Goal: Information Seeking & Learning: Compare options

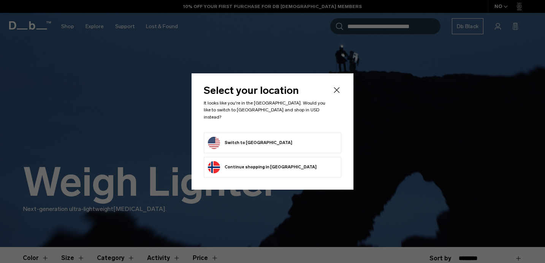
click at [297, 137] on form "Switch to United States" at bounding box center [272, 143] width 129 height 12
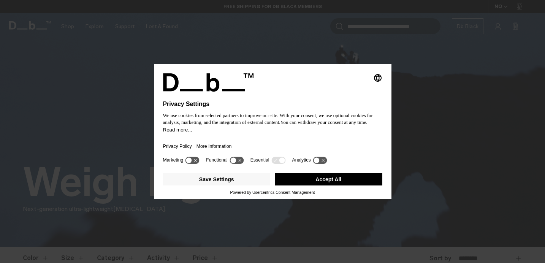
click at [283, 163] on icon at bounding box center [282, 161] width 6 height 6
click at [240, 182] on button "Save Settings" at bounding box center [217, 179] width 108 height 12
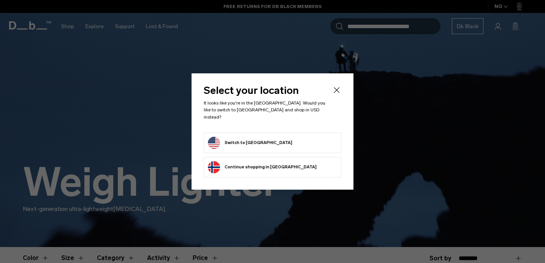
click at [262, 140] on button "Switch to United States" at bounding box center [250, 143] width 84 height 12
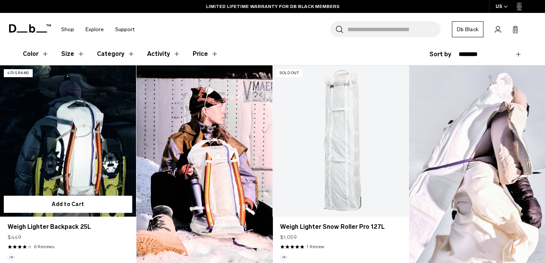
scroll to position [206, 0]
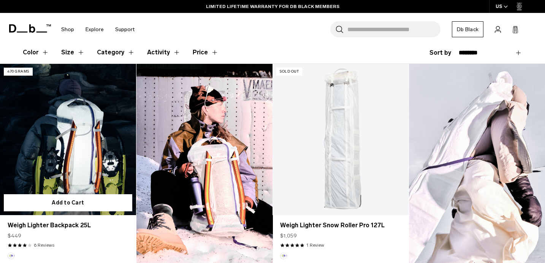
click at [65, 134] on link "Weigh Lighter Backpack 25L" at bounding box center [68, 139] width 136 height 151
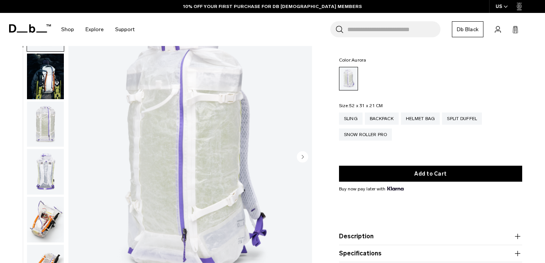
click at [49, 126] on img "button" at bounding box center [45, 124] width 37 height 46
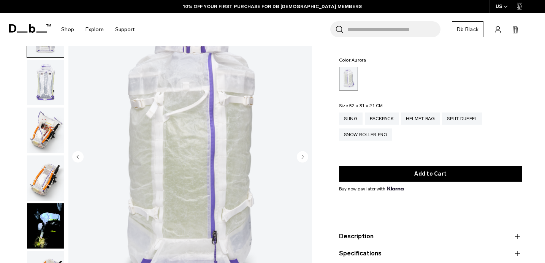
scroll to position [96, 0]
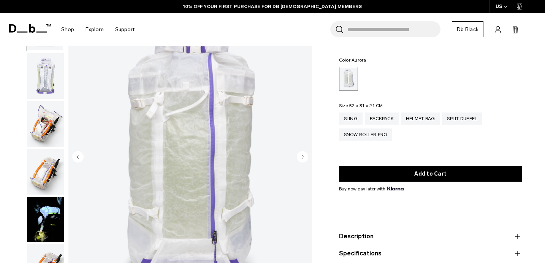
click at [46, 125] on img "button" at bounding box center [45, 124] width 37 height 46
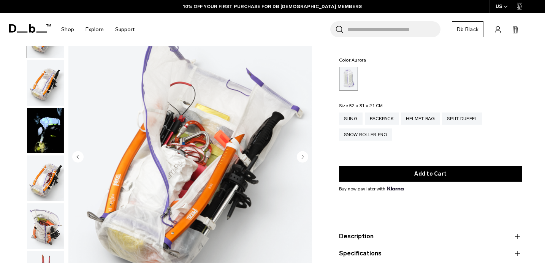
scroll to position [191, 0]
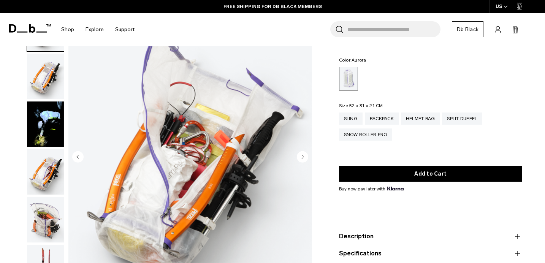
click at [47, 170] on img "button" at bounding box center [45, 172] width 37 height 46
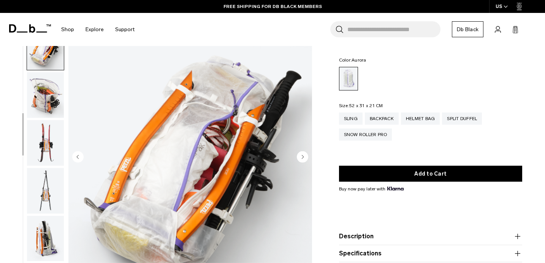
scroll to position [335, 0]
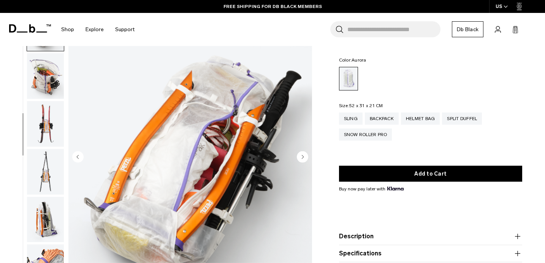
click at [47, 224] on img "button" at bounding box center [45, 220] width 37 height 46
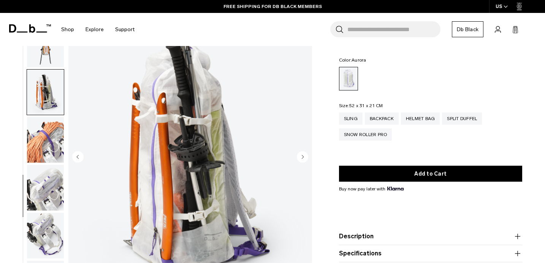
scroll to position [462, 0]
click at [44, 89] on img "button" at bounding box center [45, 93] width 37 height 46
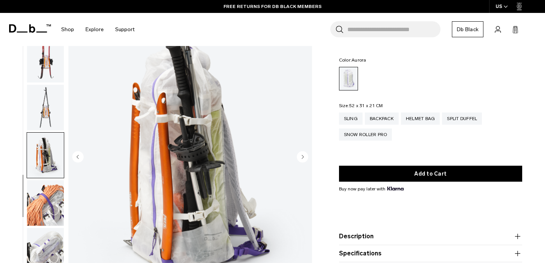
click at [46, 93] on img "button" at bounding box center [45, 108] width 37 height 46
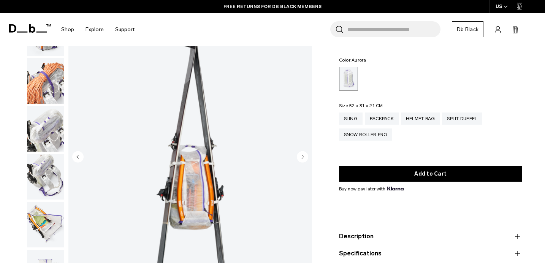
scroll to position [554, 0]
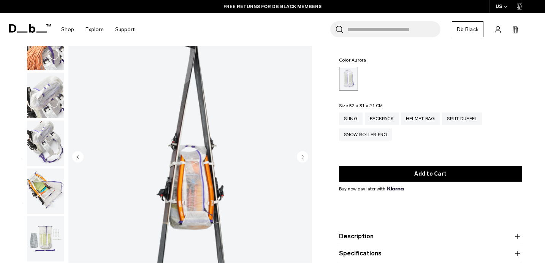
click at [44, 119] on ul at bounding box center [46, 157] width 38 height 304
click at [46, 90] on img "button" at bounding box center [45, 96] width 37 height 46
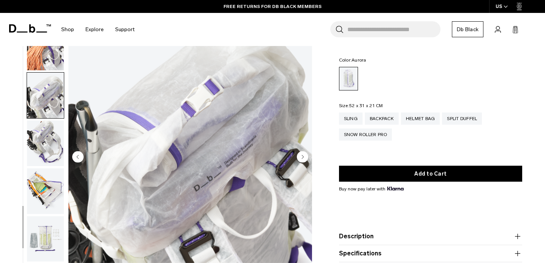
click at [47, 148] on img "button" at bounding box center [45, 143] width 37 height 46
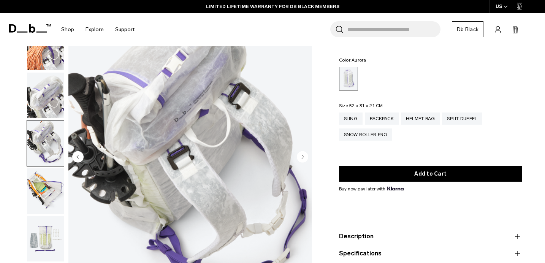
scroll to position [91, 0]
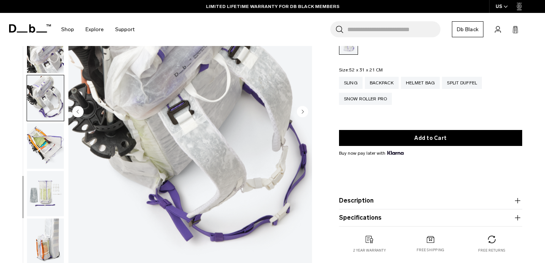
click at [47, 150] on img "button" at bounding box center [45, 146] width 37 height 46
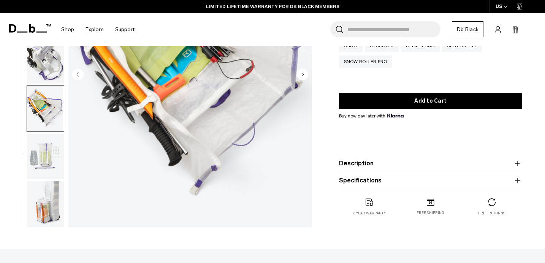
scroll to position [133, 0]
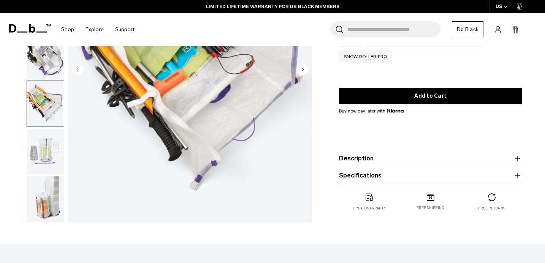
click at [47, 156] on img "button" at bounding box center [45, 152] width 37 height 46
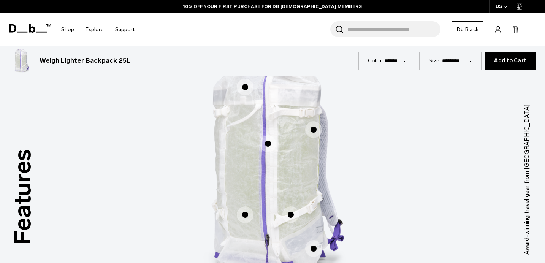
scroll to position [501, 0]
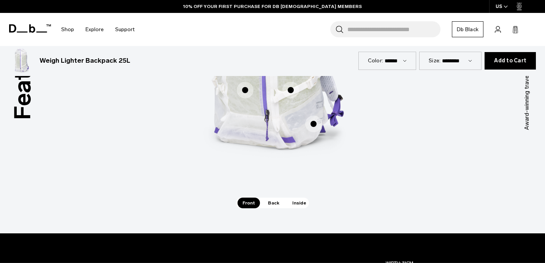
click at [294, 203] on span "Inside" at bounding box center [299, 203] width 24 height 11
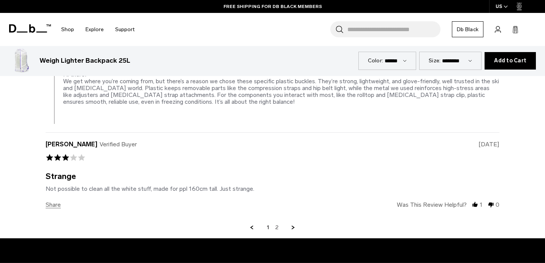
scroll to position [1758, 0]
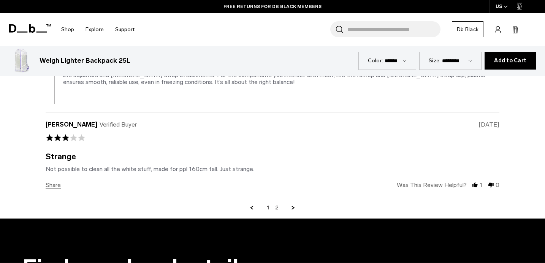
click at [27, 25] on icon at bounding box center [30, 28] width 42 height 8
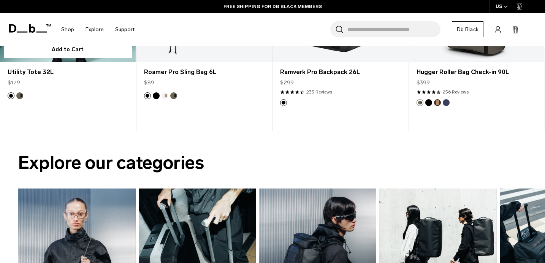
scroll to position [555, 0]
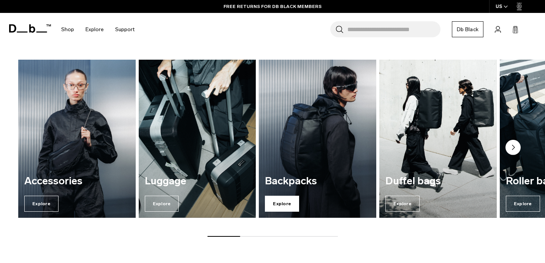
click at [288, 196] on span "Explore" at bounding box center [282, 204] width 34 height 16
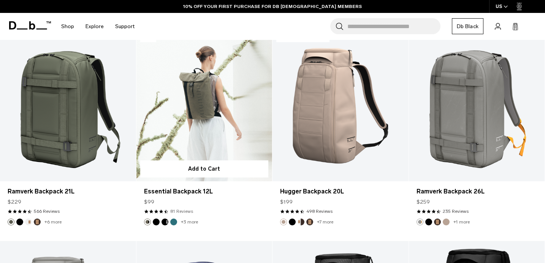
scroll to position [1429, 0]
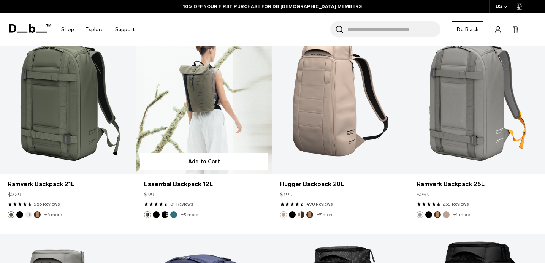
click at [156, 214] on button "Black Out" at bounding box center [156, 214] width 7 height 7
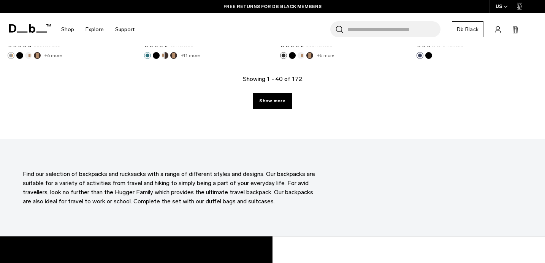
scroll to position [2271, 0]
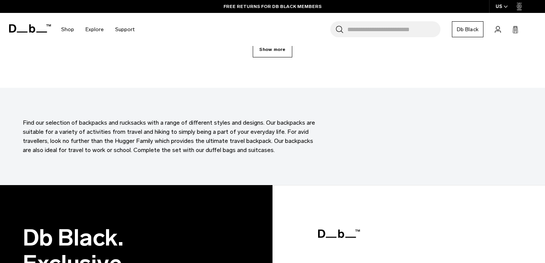
click at [269, 52] on link "Show more" at bounding box center [272, 49] width 39 height 16
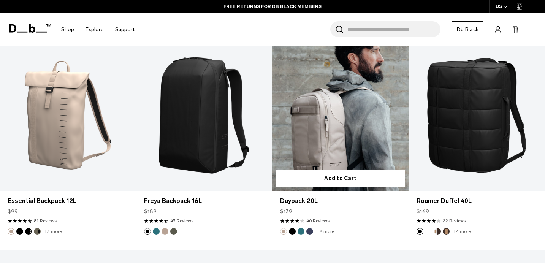
scroll to position [3308, 0]
click at [292, 231] on button "Black Out" at bounding box center [292, 231] width 7 height 7
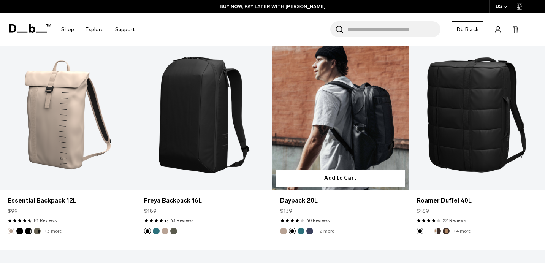
click at [310, 232] on button "Blue Hour" at bounding box center [309, 231] width 7 height 7
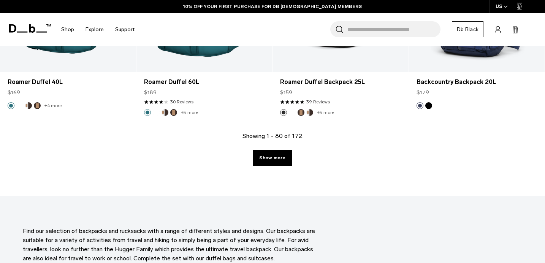
scroll to position [4331, 0]
